Goal: Task Accomplishment & Management: Use online tool/utility

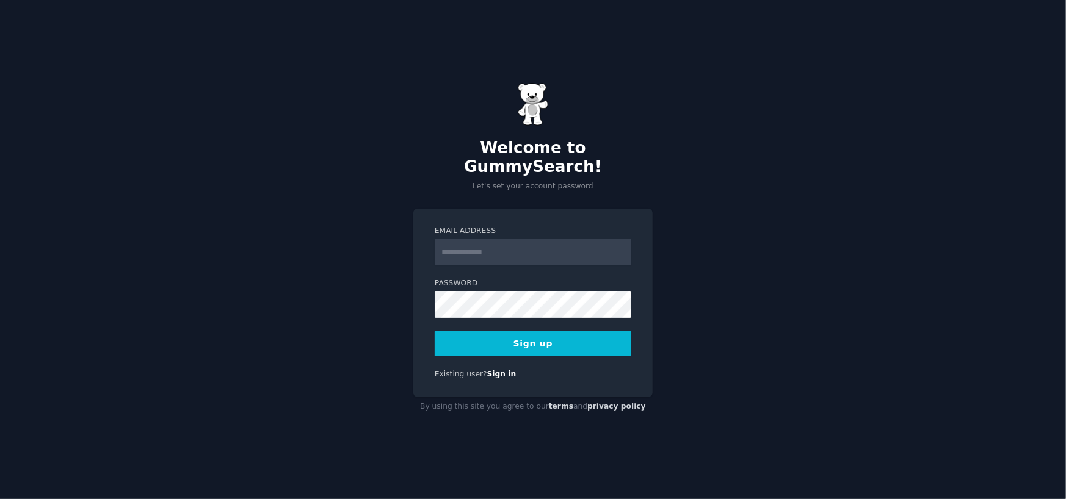
click at [485, 239] on input "Email Address" at bounding box center [533, 252] width 197 height 27
type input "**********"
click at [532, 336] on button "Sign up" at bounding box center [533, 344] width 197 height 26
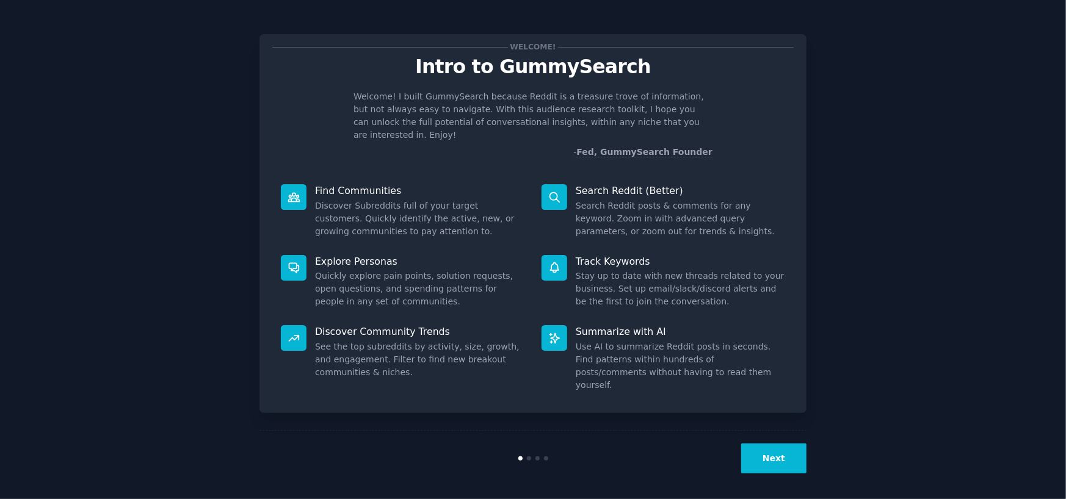
click at [780, 444] on button "Next" at bounding box center [773, 459] width 65 height 30
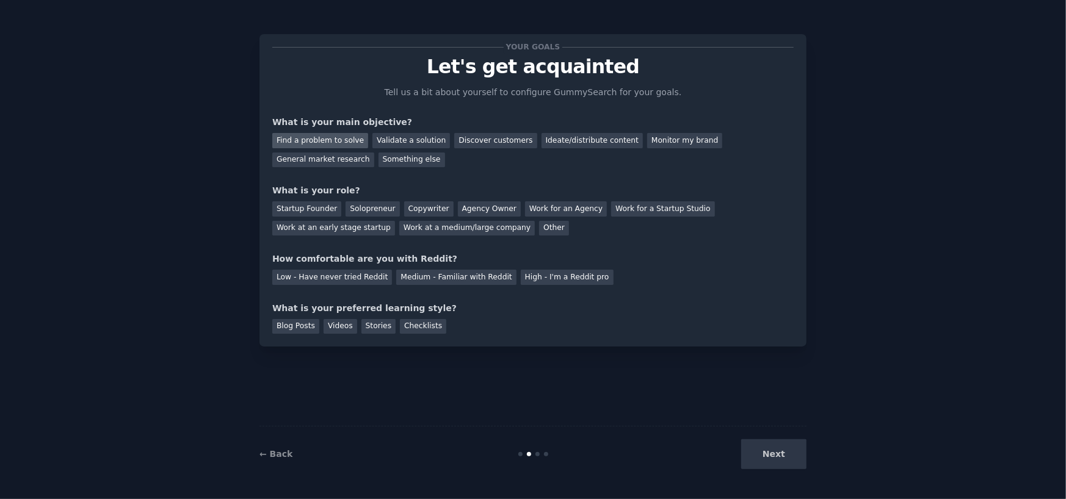
click at [335, 142] on div "Find a problem to solve" at bounding box center [320, 140] width 96 height 15
click at [465, 136] on div "Discover customers" at bounding box center [495, 140] width 82 height 15
click at [566, 138] on div "Ideate/distribute content" at bounding box center [592, 140] width 101 height 15
click at [655, 134] on div "Monitor my brand" at bounding box center [684, 140] width 75 height 15
click at [542, 201] on div "Work for an Agency" at bounding box center [566, 208] width 82 height 15
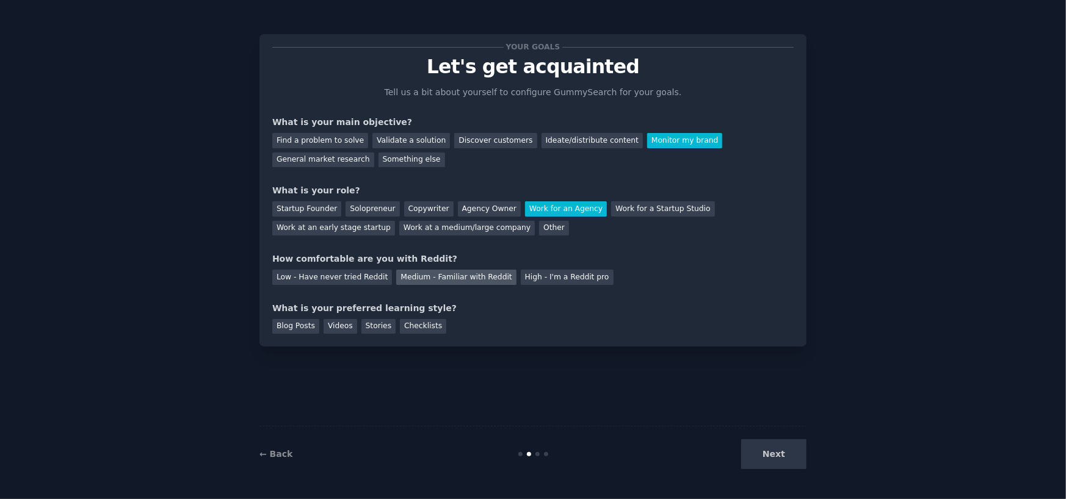
click at [430, 270] on div "Medium - Familiar with Reddit" at bounding box center [456, 277] width 120 height 15
click at [292, 328] on div "Blog Posts" at bounding box center [295, 326] width 47 height 15
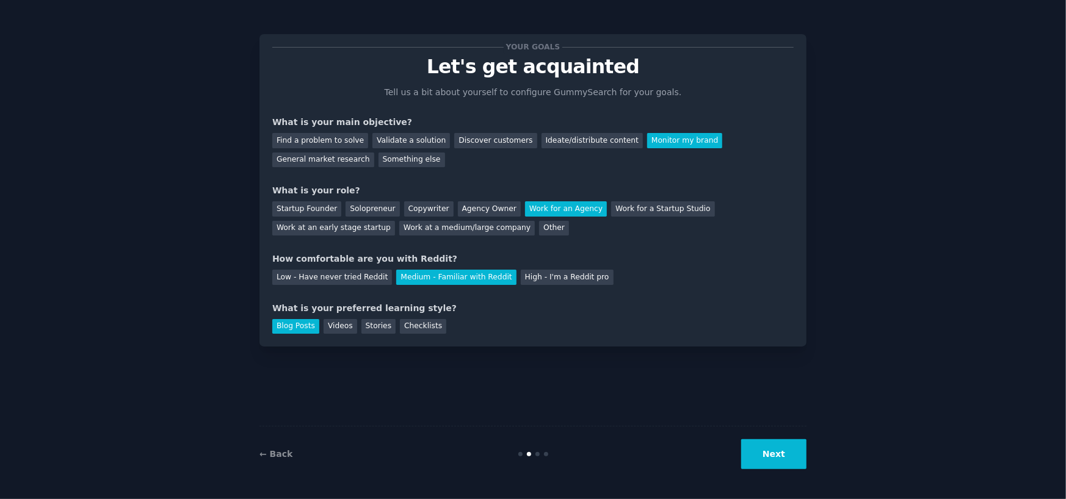
click at [763, 448] on button "Next" at bounding box center [773, 455] width 65 height 30
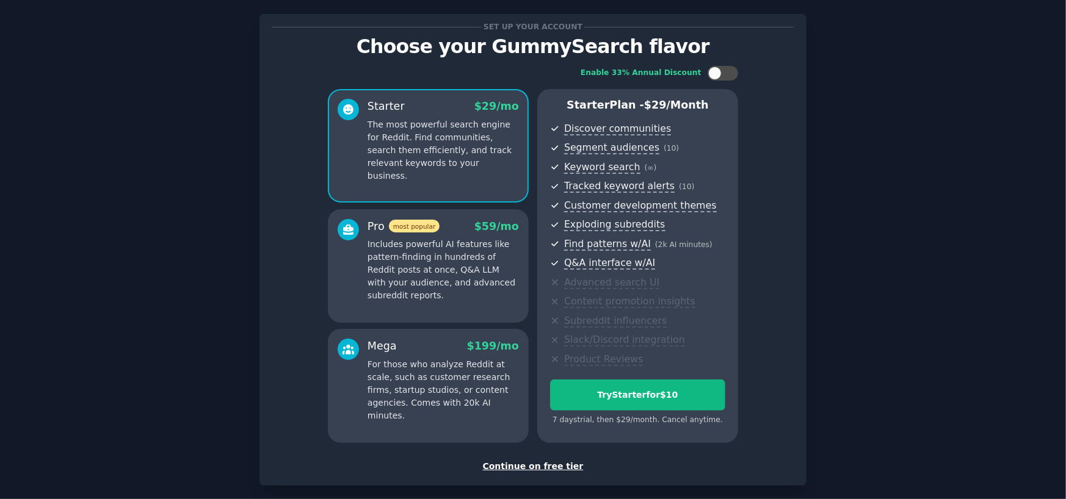
scroll to position [79, 0]
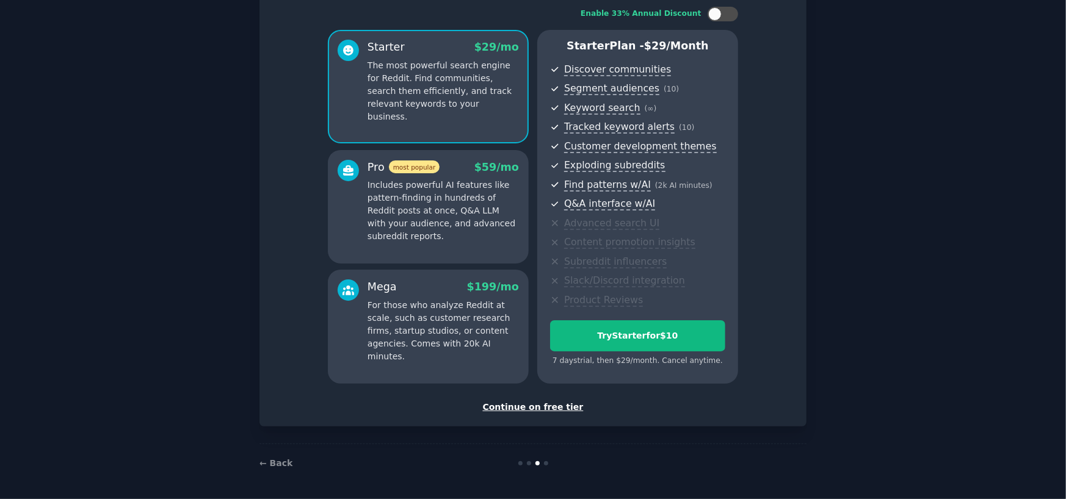
click at [513, 407] on div "Continue on free tier" at bounding box center [532, 407] width 521 height 13
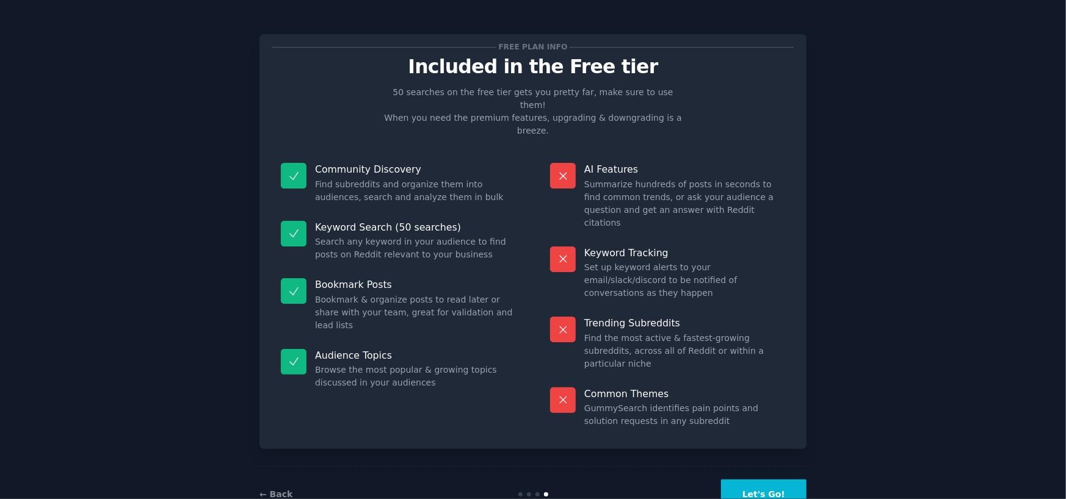
click at [763, 480] on button "Let's Go!" at bounding box center [763, 495] width 85 height 30
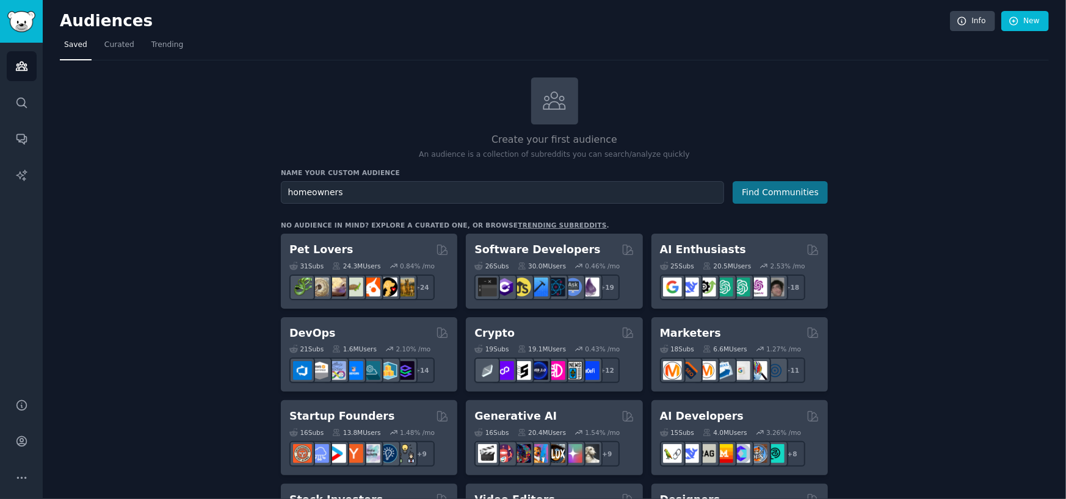
type input "homeowners"
click at [775, 200] on button "Find Communities" at bounding box center [780, 192] width 95 height 23
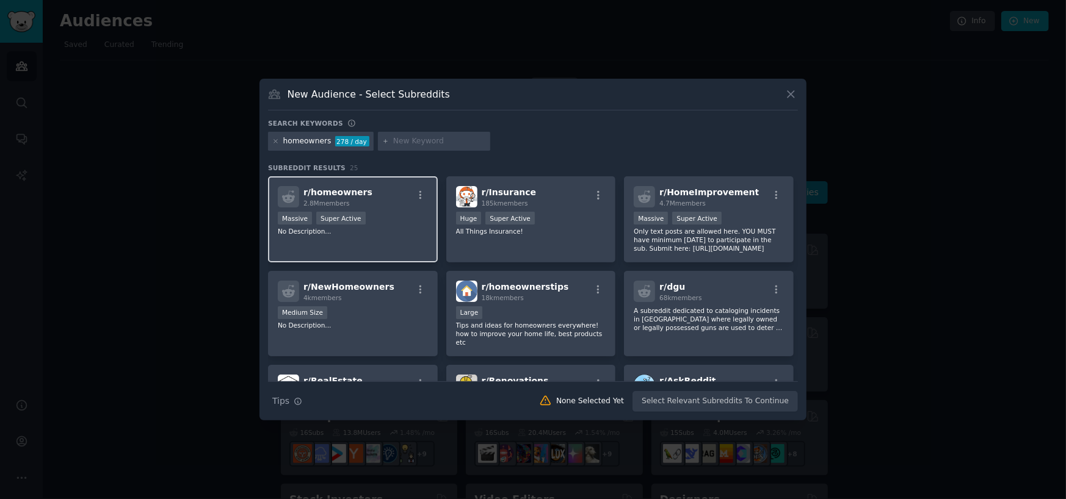
click at [409, 249] on div "r/ homeowners 2.8M members Massive Super Active No Description..." at bounding box center [353, 219] width 170 height 86
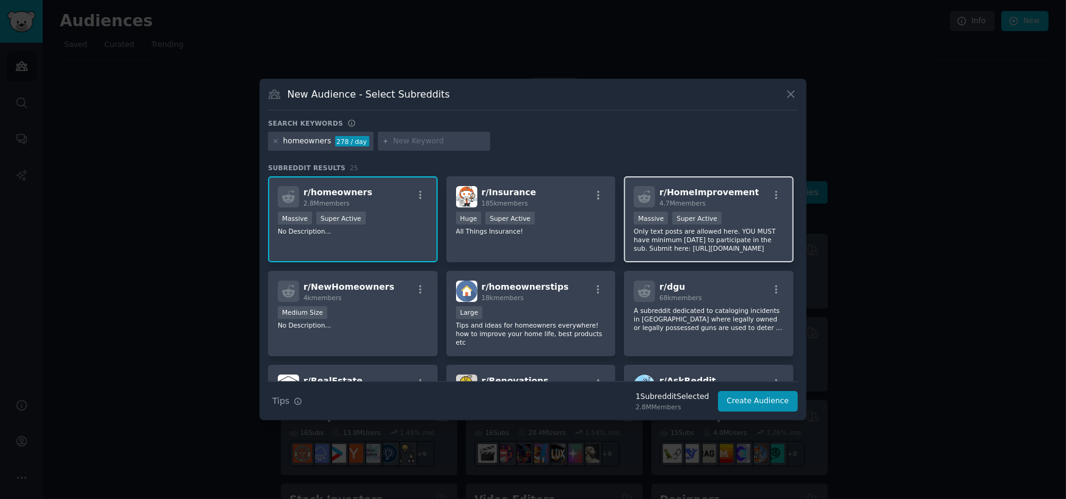
click at [747, 207] on div "r/ HomeImprovement 4.7M members" at bounding box center [709, 196] width 150 height 21
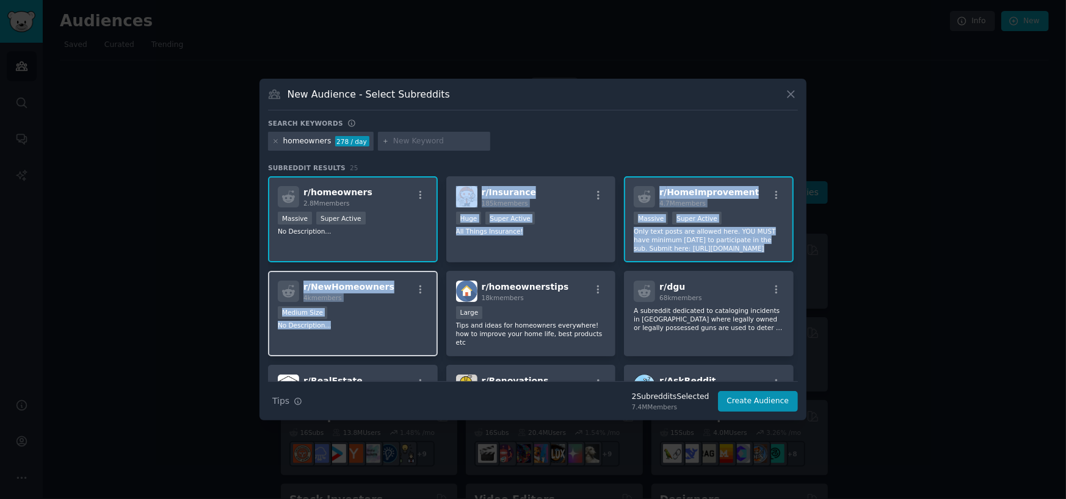
click at [384, 323] on p "No Description..." at bounding box center [353, 325] width 150 height 9
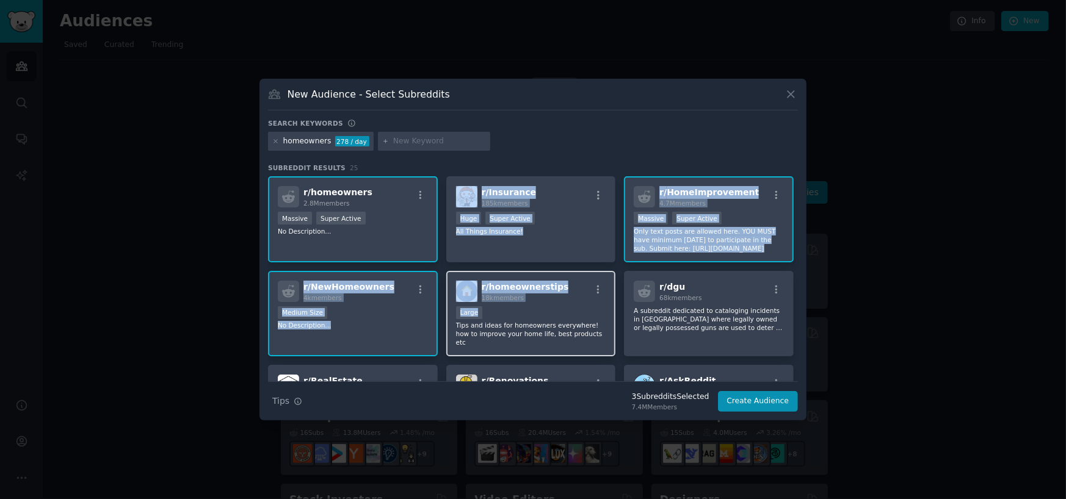
click at [583, 309] on div "Large" at bounding box center [531, 314] width 150 height 15
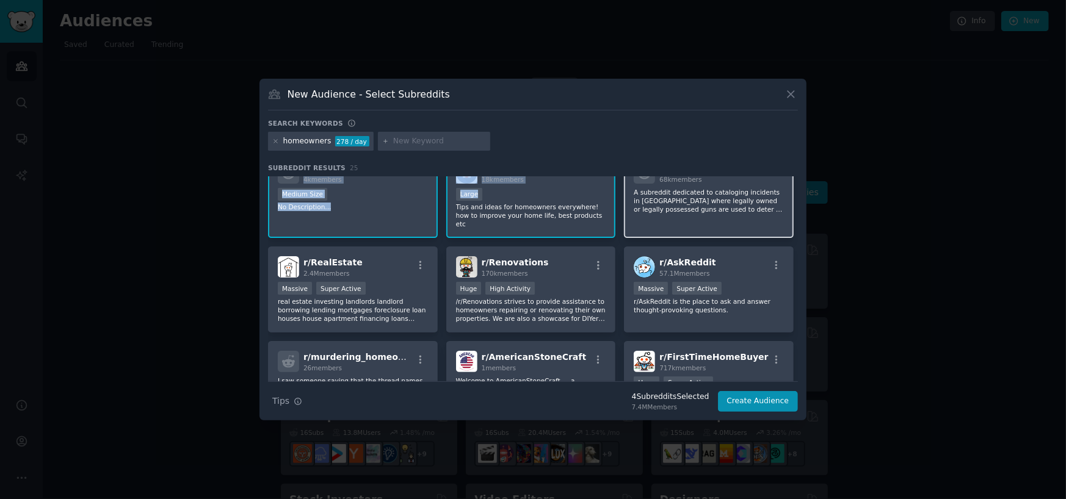
scroll to position [122, 0]
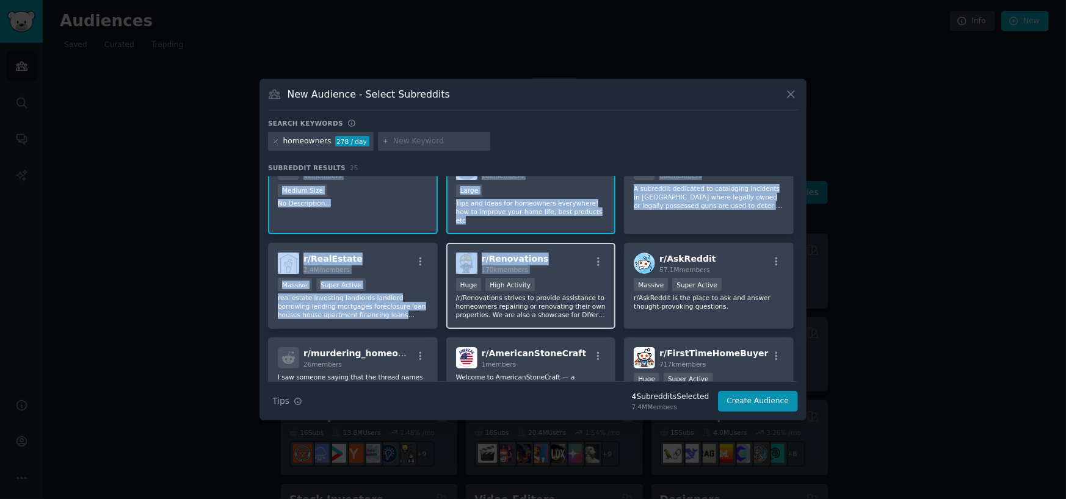
click at [568, 263] on div "r/ Renovations 170k members" at bounding box center [531, 263] width 150 height 21
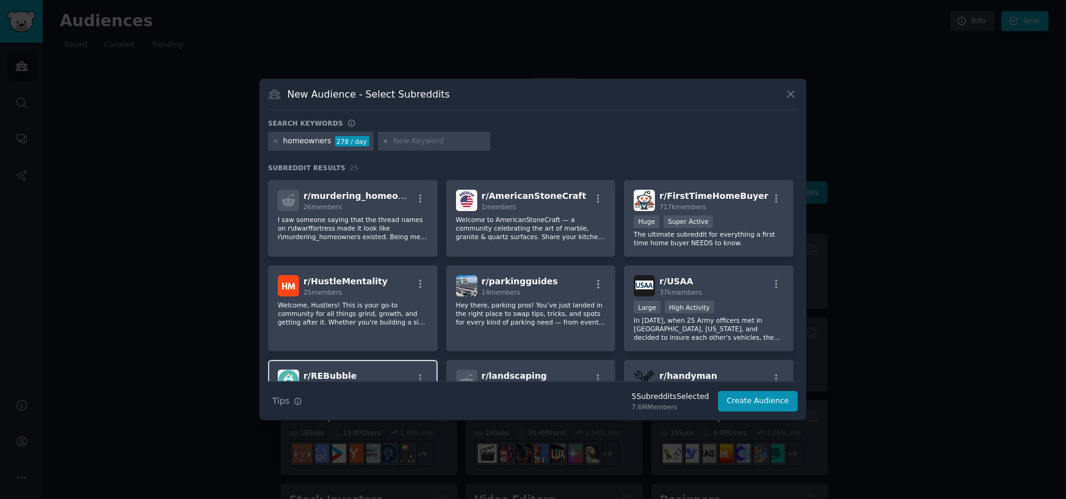
scroll to position [183, 0]
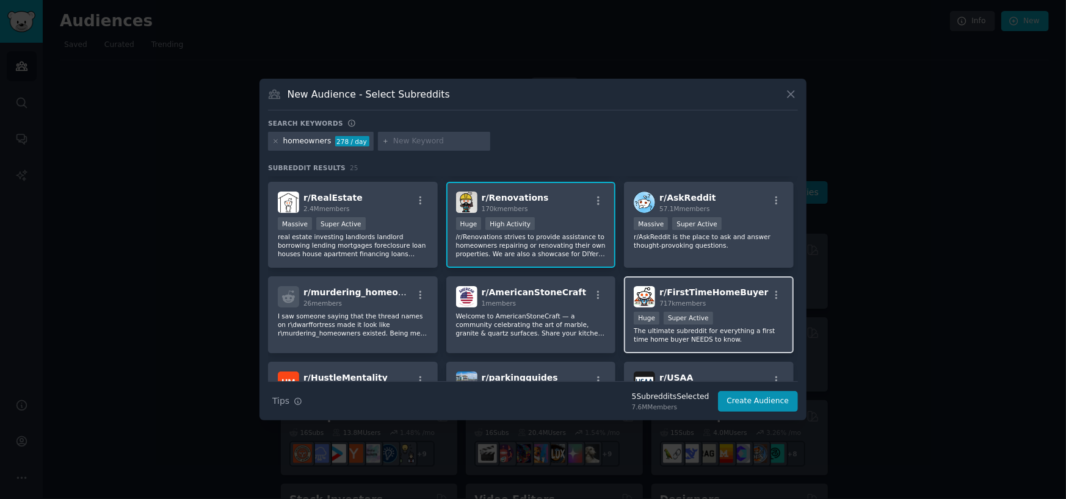
click at [771, 298] on div "r/ FirstTimeHomeBuyer 717k members" at bounding box center [709, 296] width 150 height 21
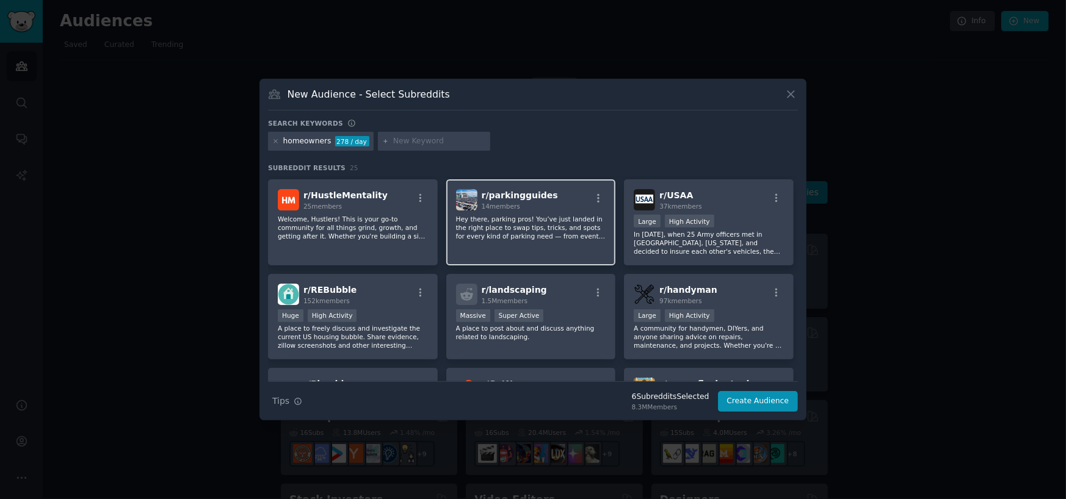
scroll to position [366, 0]
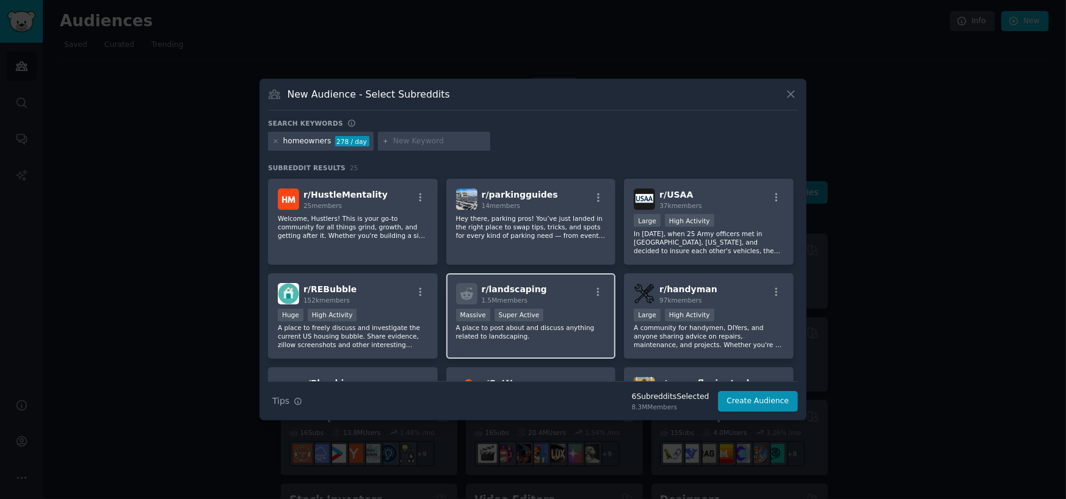
click at [568, 324] on p "A place to post about and discuss anything related to landscaping." at bounding box center [531, 332] width 150 height 17
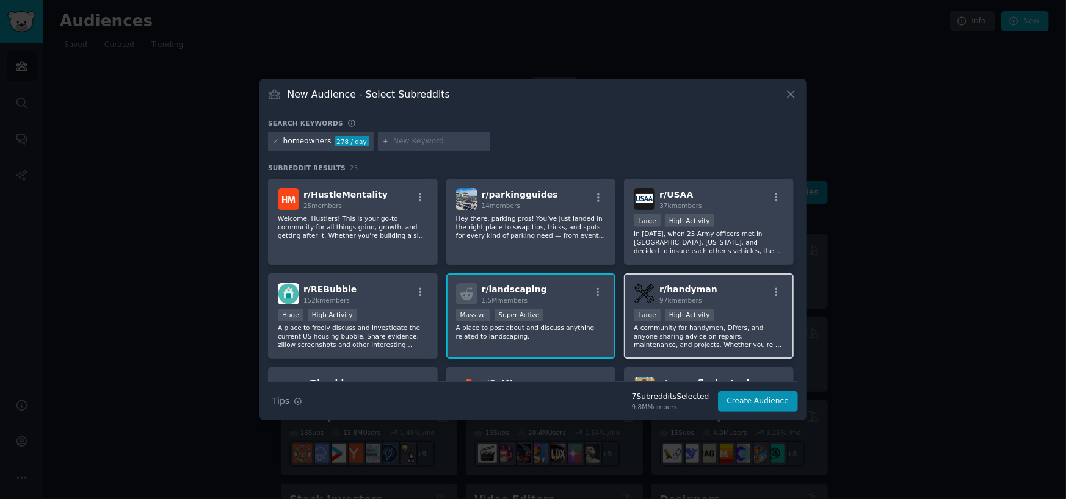
click at [706, 325] on p "A community for handymen, DIYers, and anyone sharing advice on repairs, mainten…" at bounding box center [709, 337] width 150 height 26
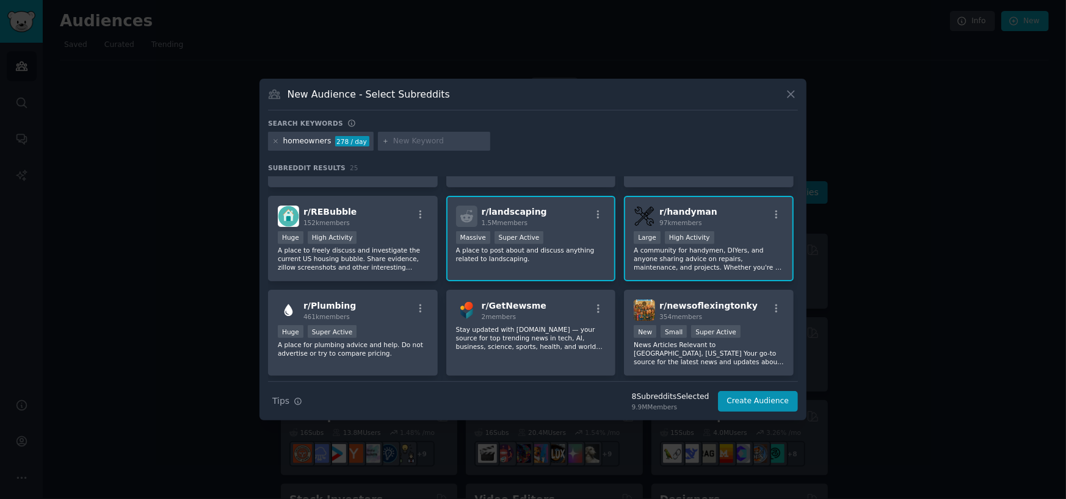
scroll to position [488, 0]
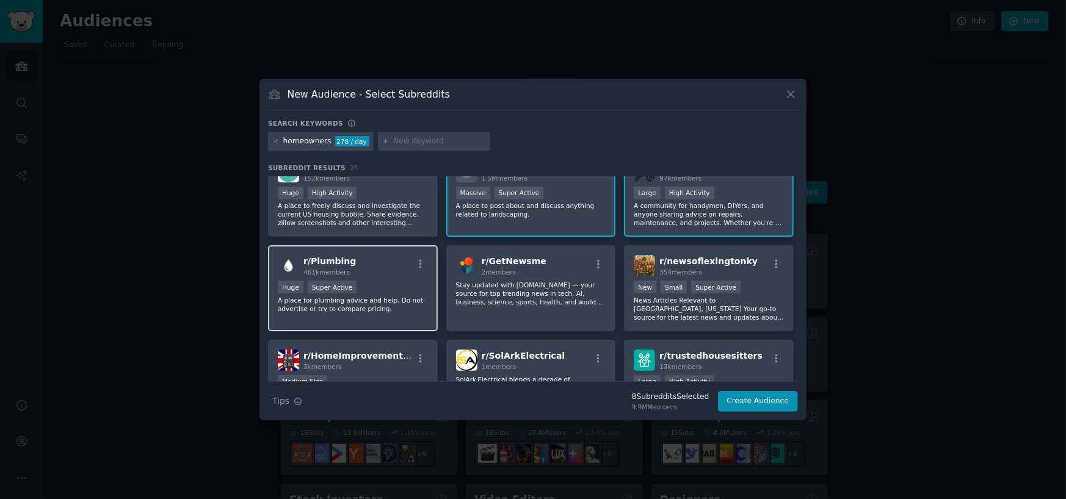
click at [416, 296] on p "A place for plumbing advice and help. Do not advertise or try to compare pricin…" at bounding box center [353, 304] width 150 height 17
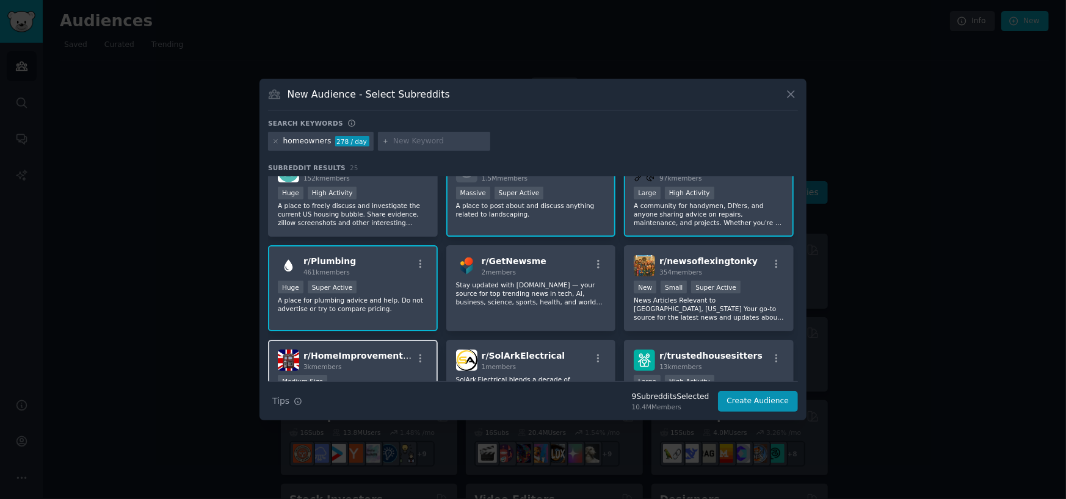
click at [391, 376] on div "Medium Size" at bounding box center [353, 383] width 150 height 15
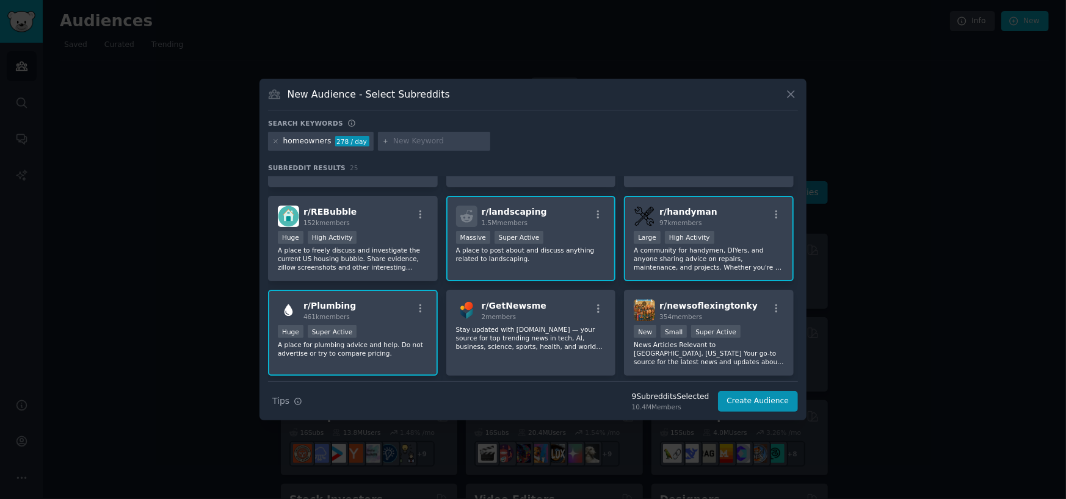
scroll to position [427, 0]
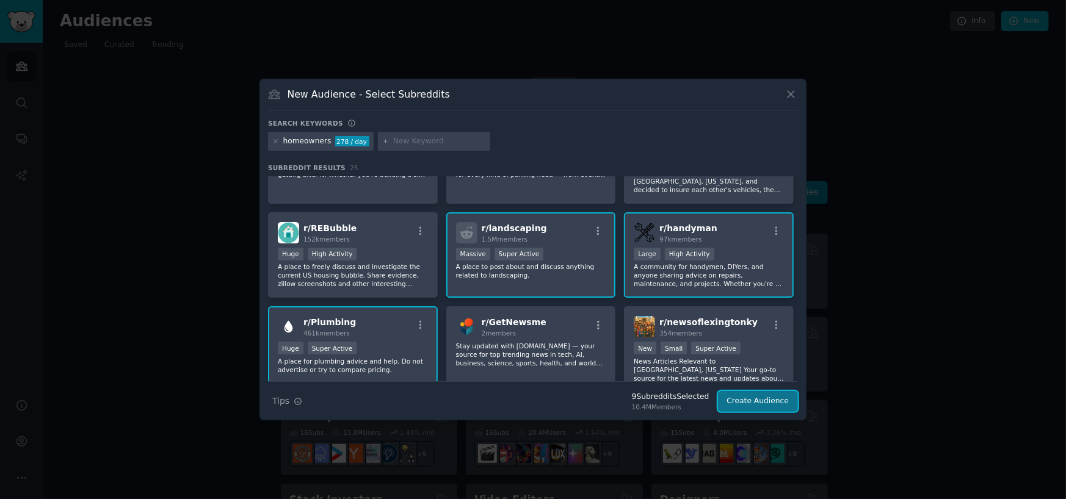
click at [760, 396] on button "Create Audience" at bounding box center [758, 401] width 81 height 21
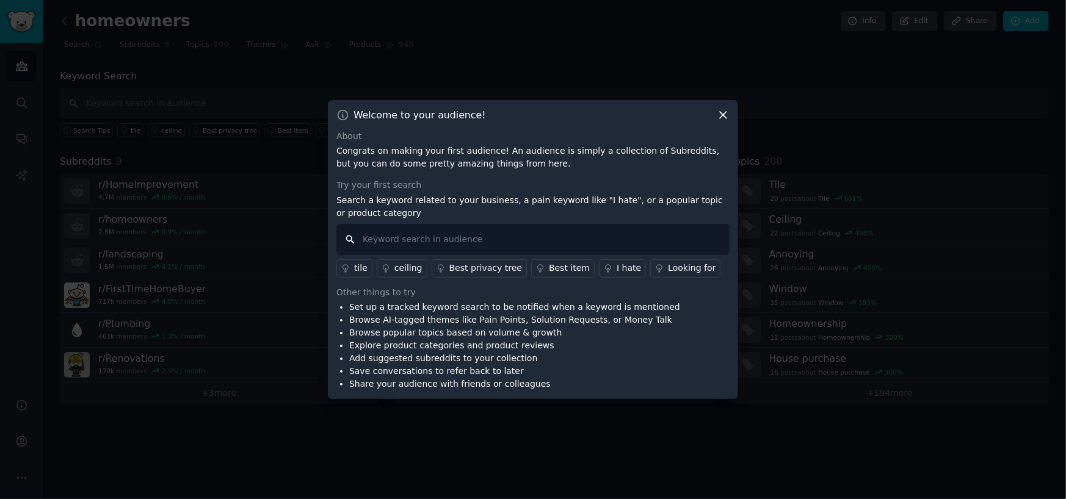
click at [441, 244] on input "text" at bounding box center [532, 239] width 393 height 31
type input "landscaping"
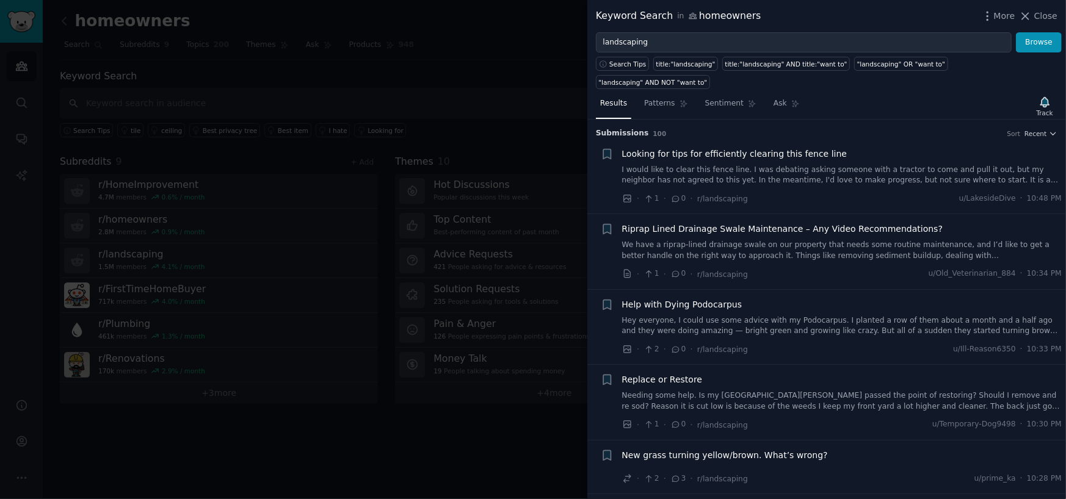
click at [754, 148] on span "Looking for tips for efficiently clearing this fence line" at bounding box center [734, 154] width 225 height 13
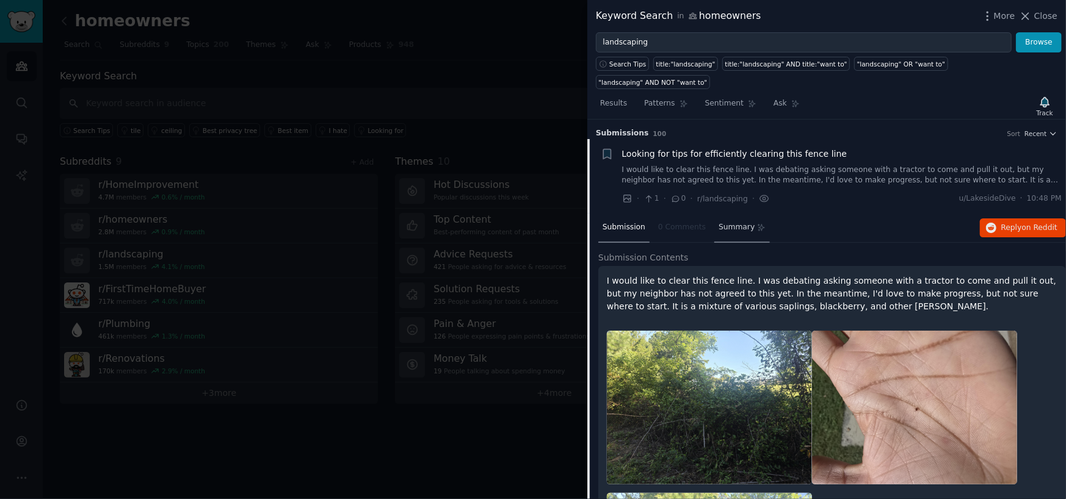
scroll to position [19, 0]
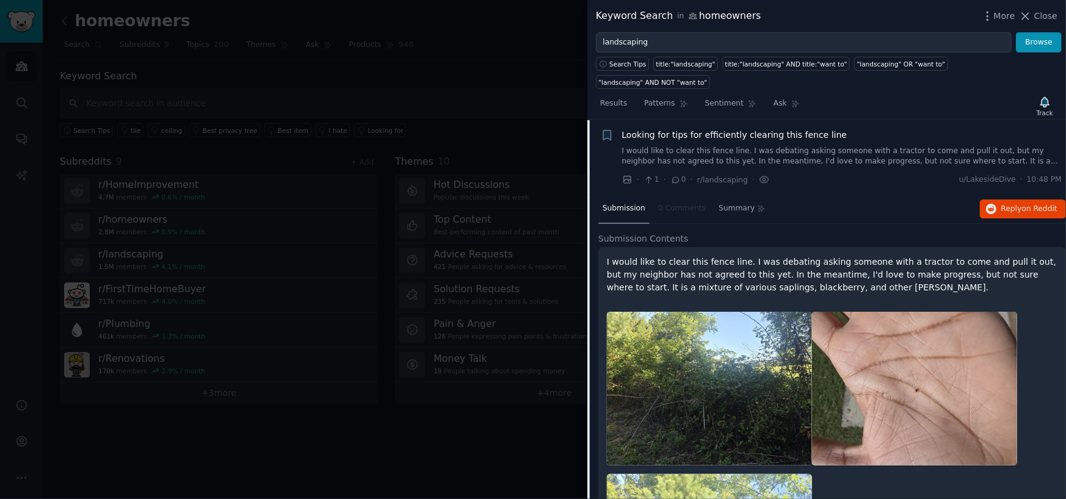
click at [703, 129] on span "Looking for tips for efficiently clearing this fence line" at bounding box center [734, 135] width 225 height 13
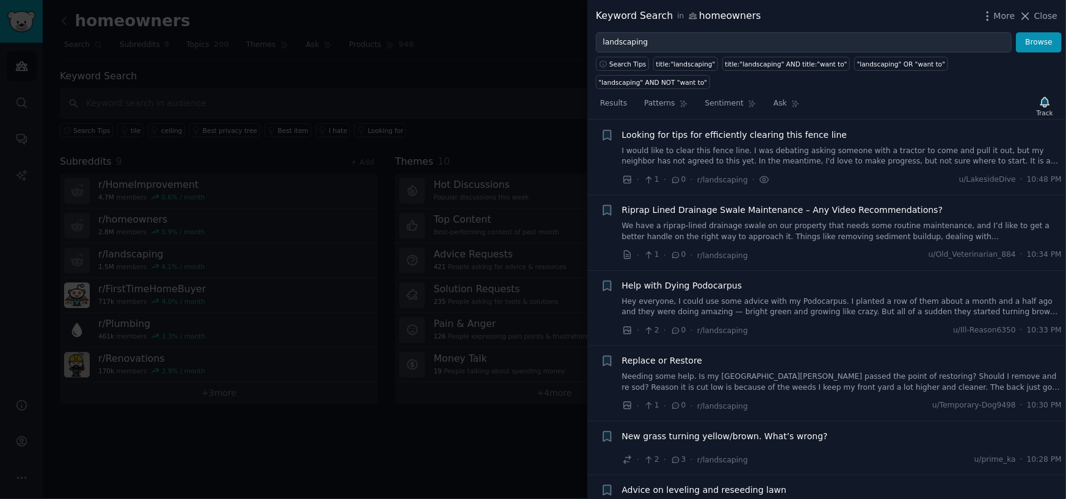
click at [703, 129] on span "Looking for tips for efficiently clearing this fence line" at bounding box center [734, 135] width 225 height 13
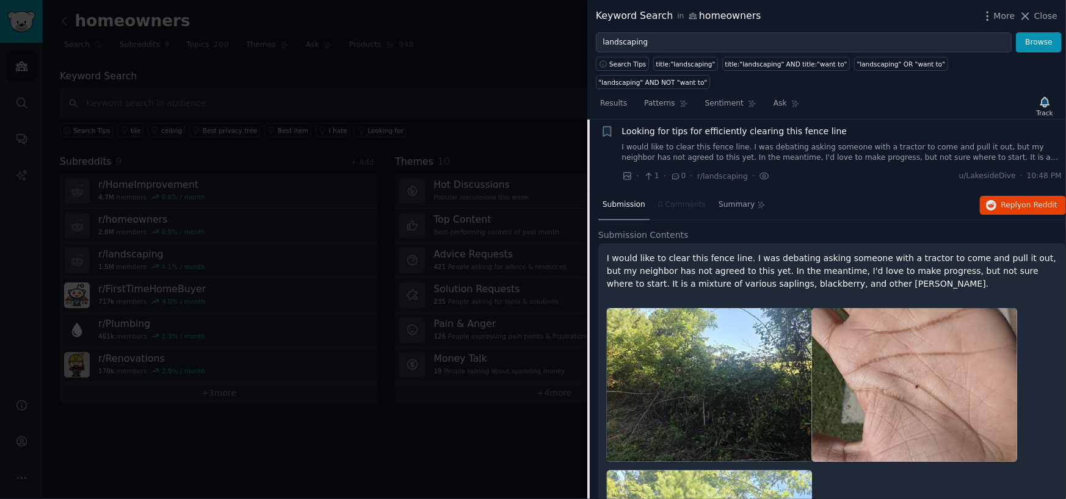
scroll to position [19, 0]
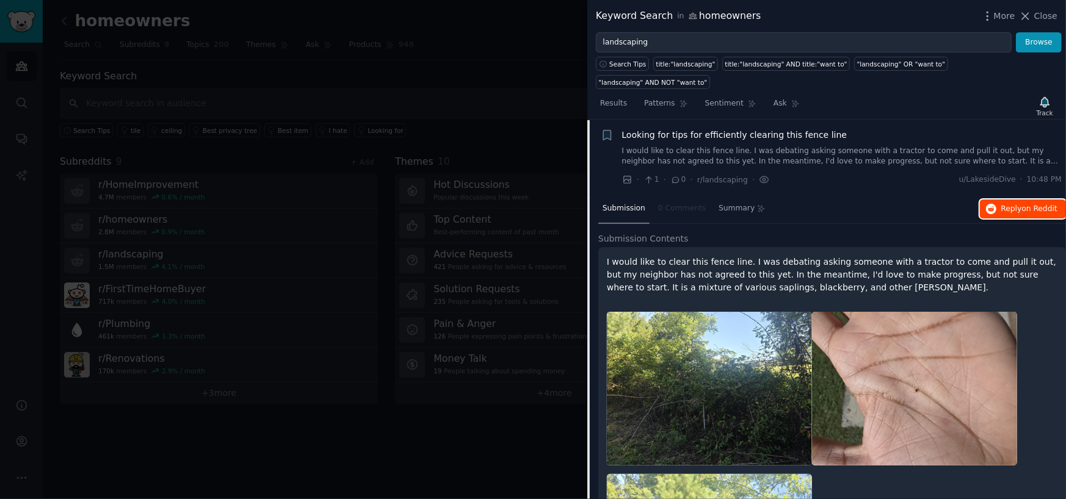
click at [1012, 204] on span "Reply on Reddit" at bounding box center [1029, 209] width 56 height 11
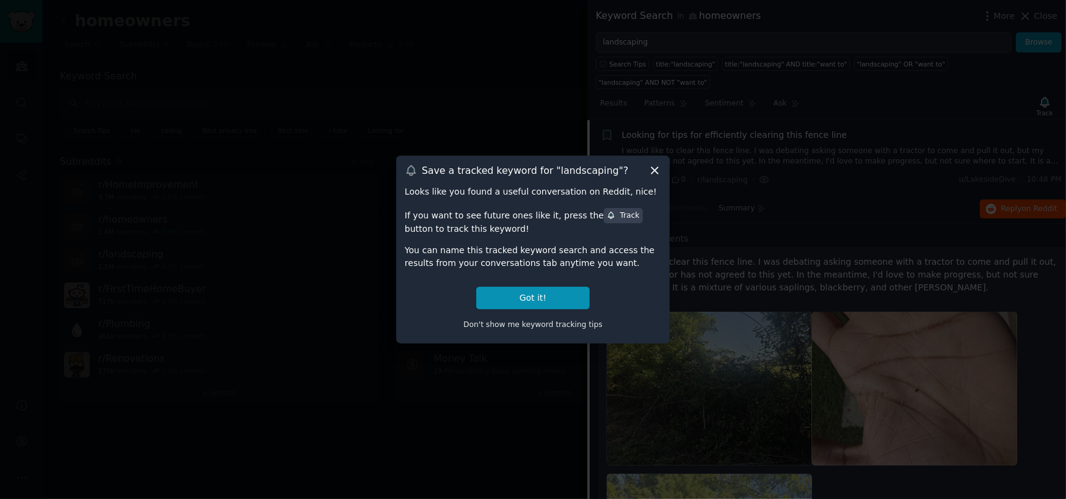
click at [657, 168] on icon at bounding box center [654, 170] width 13 height 13
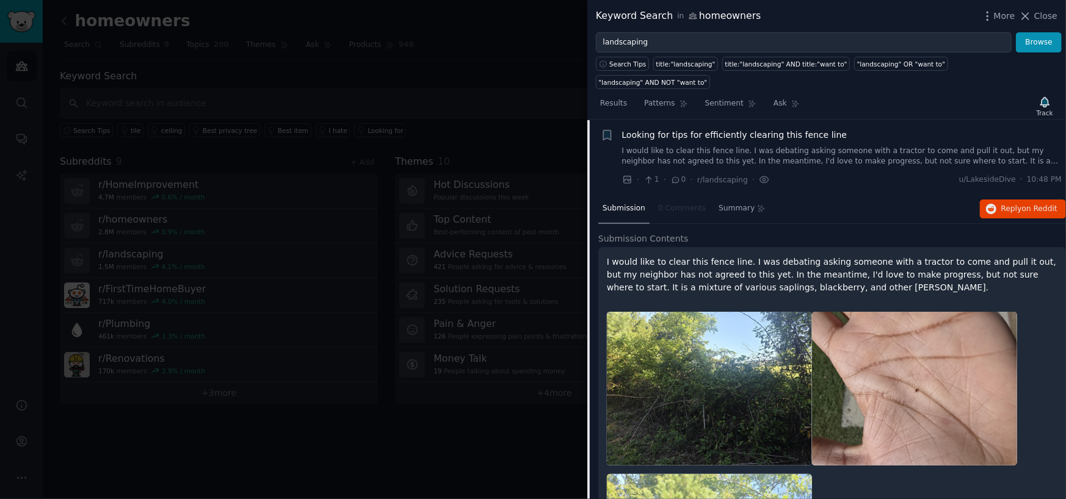
click at [1026, 7] on div "Keyword Search in homeowners More Close" at bounding box center [826, 16] width 479 height 32
click at [1032, 11] on icon at bounding box center [1025, 16] width 13 height 13
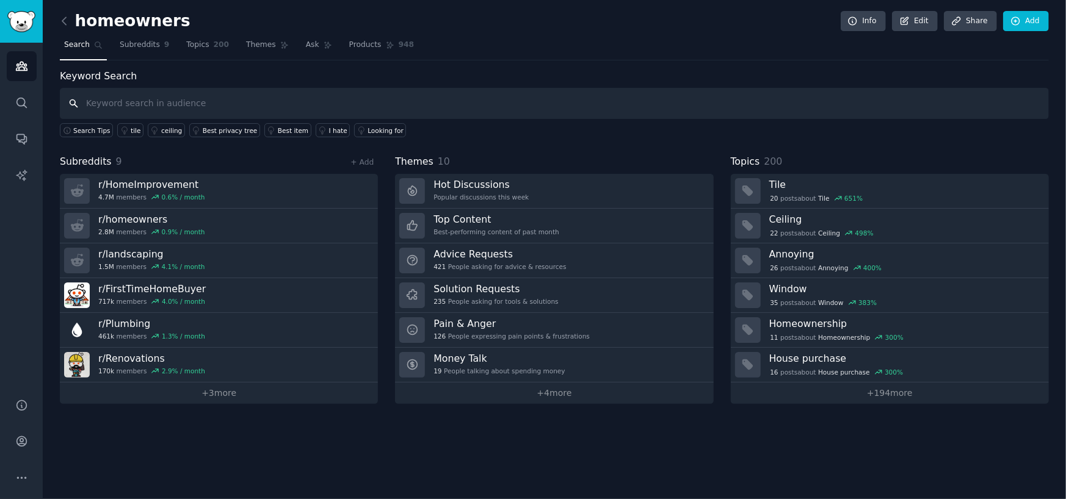
click at [180, 97] on input "text" at bounding box center [554, 103] width 989 height 31
type input "landscaping"
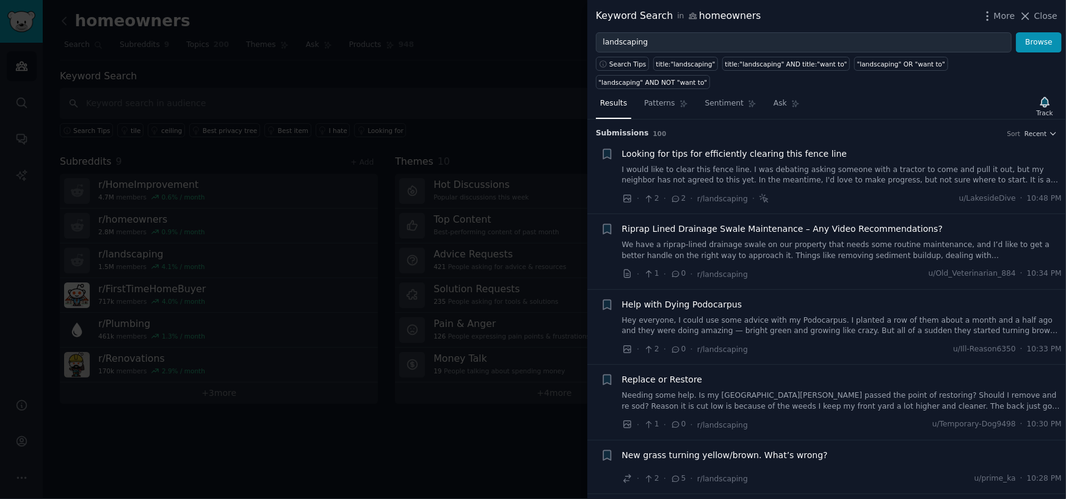
click at [686, 148] on span "Looking for tips for efficiently clearing this fence line" at bounding box center [734, 154] width 225 height 13
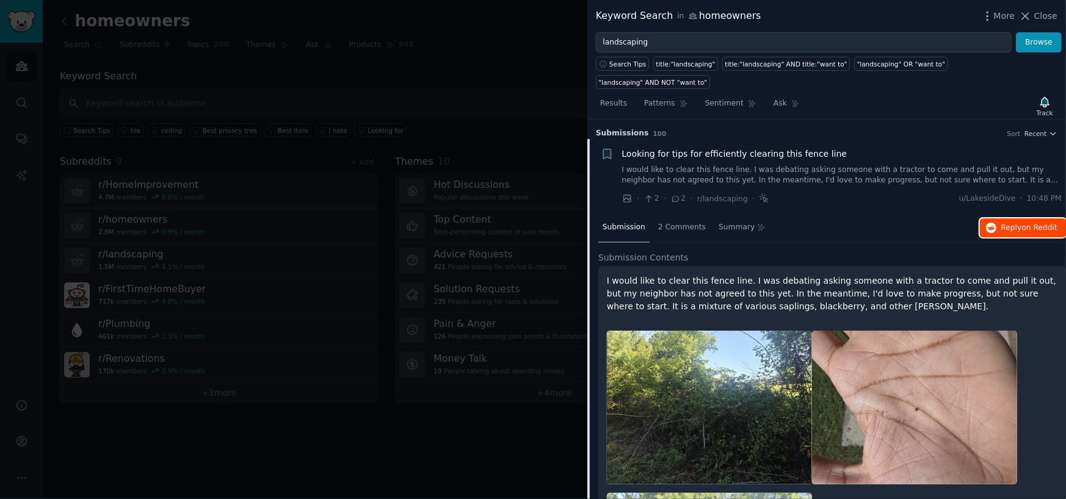
click at [1014, 223] on span "Reply on Reddit" at bounding box center [1029, 228] width 56 height 11
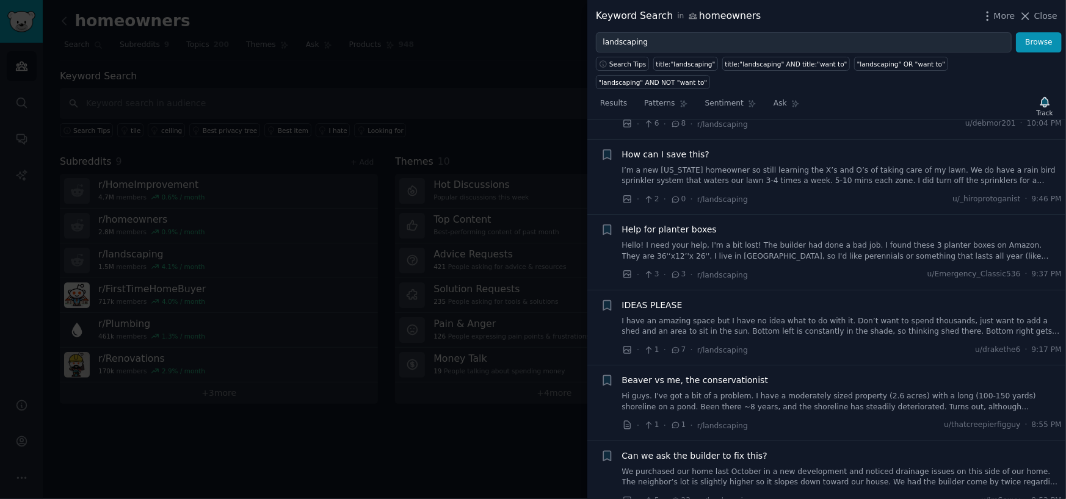
scroll to position [1221, 0]
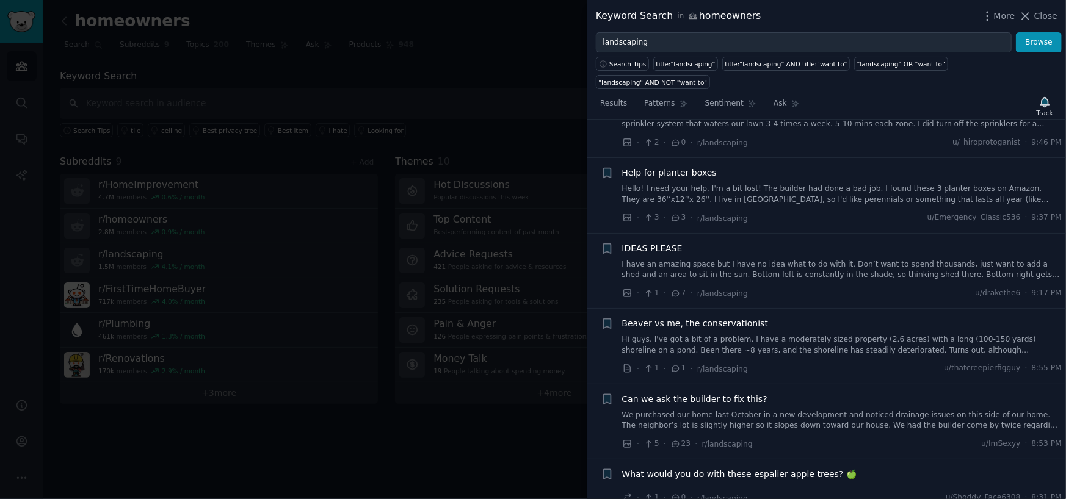
click at [704, 393] on span "Can we ask the builder to fix this?" at bounding box center [694, 399] width 145 height 13
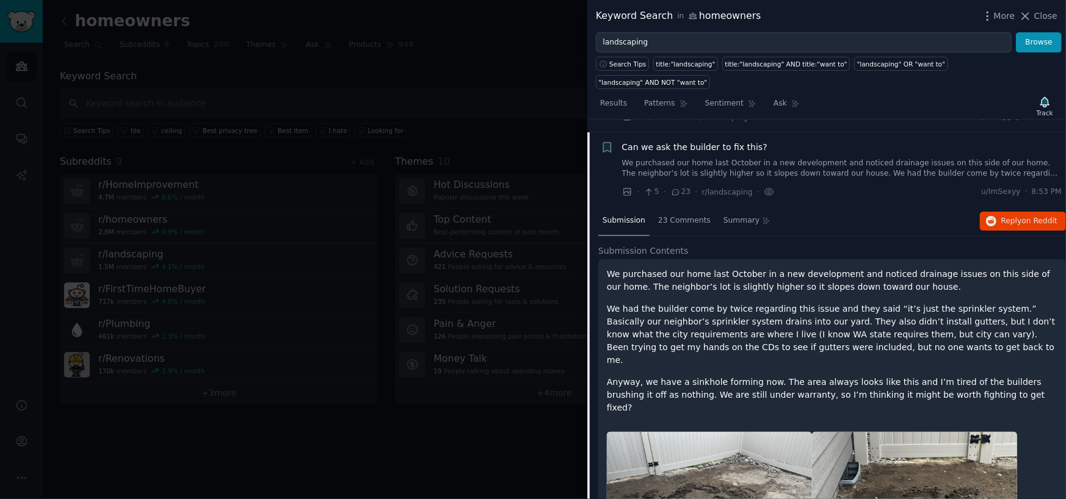
scroll to position [891, 0]
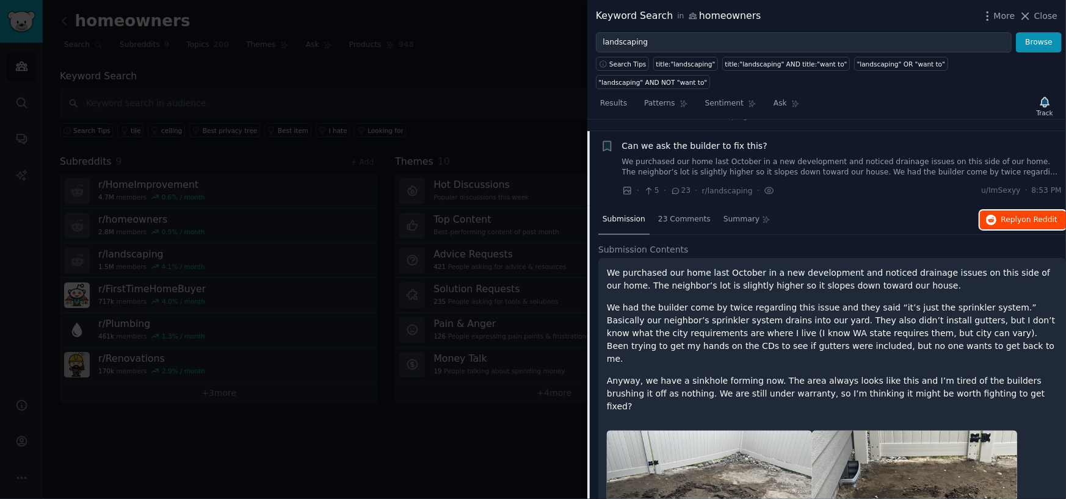
click at [1025, 211] on button "Reply on Reddit" at bounding box center [1023, 221] width 86 height 20
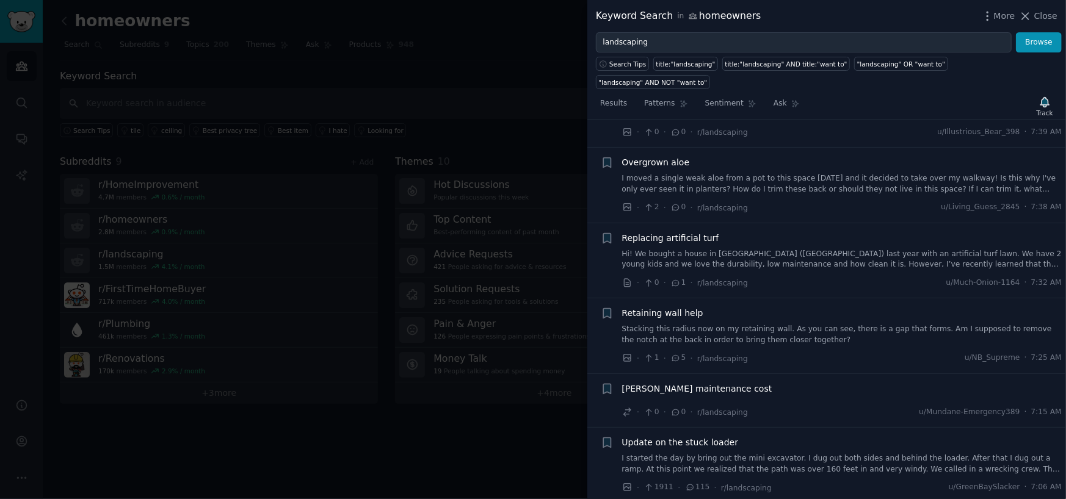
scroll to position [3822, 0]
